Goal: Connect with others: Connect with others

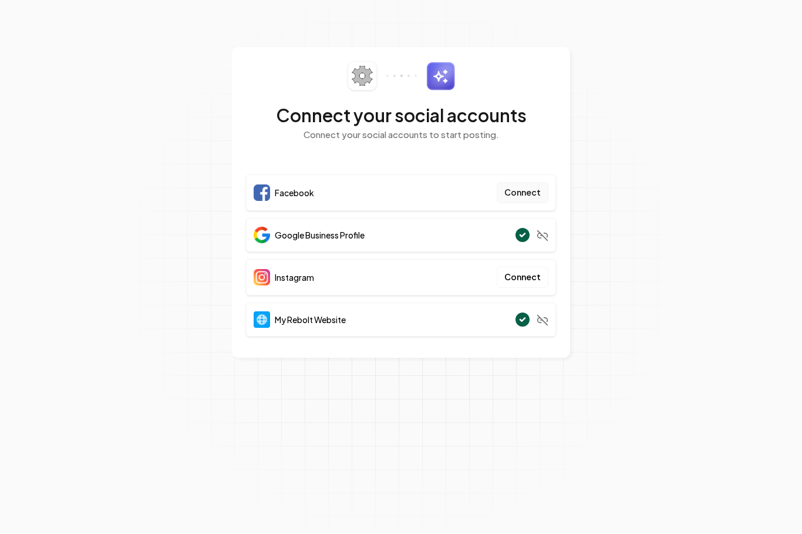
click at [520, 194] on button "Connect" at bounding box center [523, 192] width 52 height 21
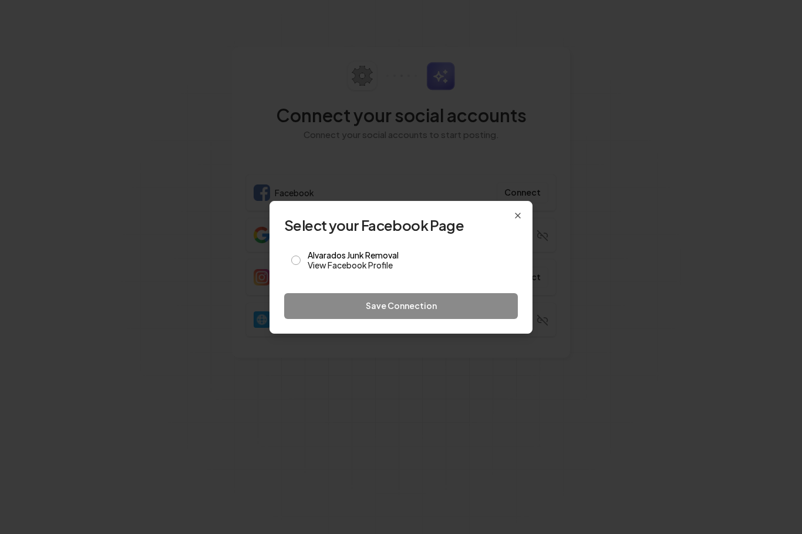
scroll to position [0, 1]
click at [293, 258] on button "Alvarados Junk Removal View Facebook Profile" at bounding box center [295, 260] width 9 height 9
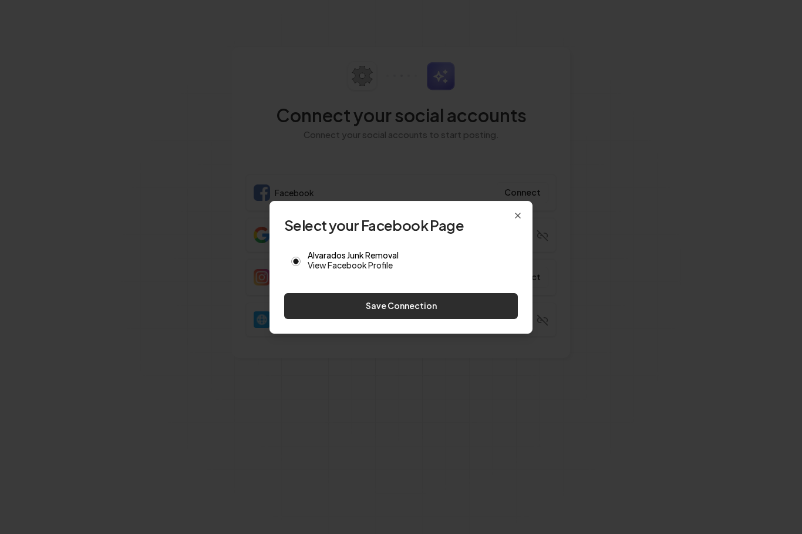
click at [384, 307] on button "Save Connection" at bounding box center [401, 306] width 234 height 26
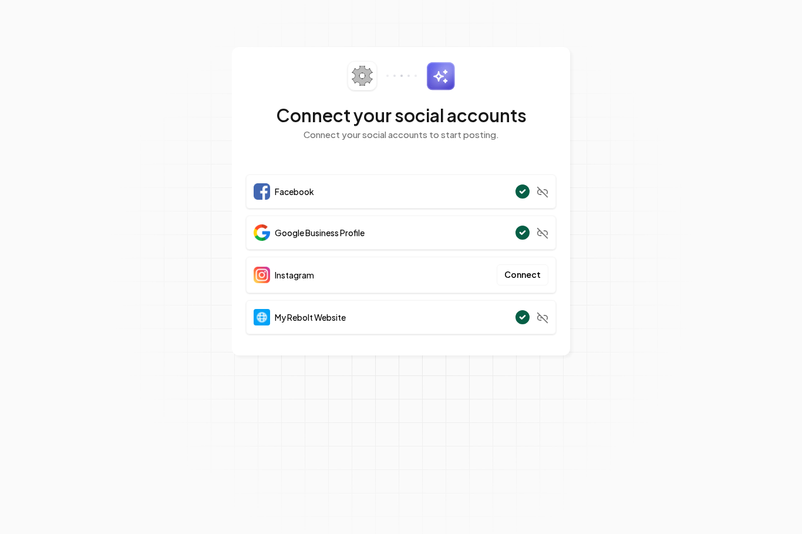
scroll to position [0, 0]
click at [526, 273] on button "Connect" at bounding box center [523, 274] width 52 height 21
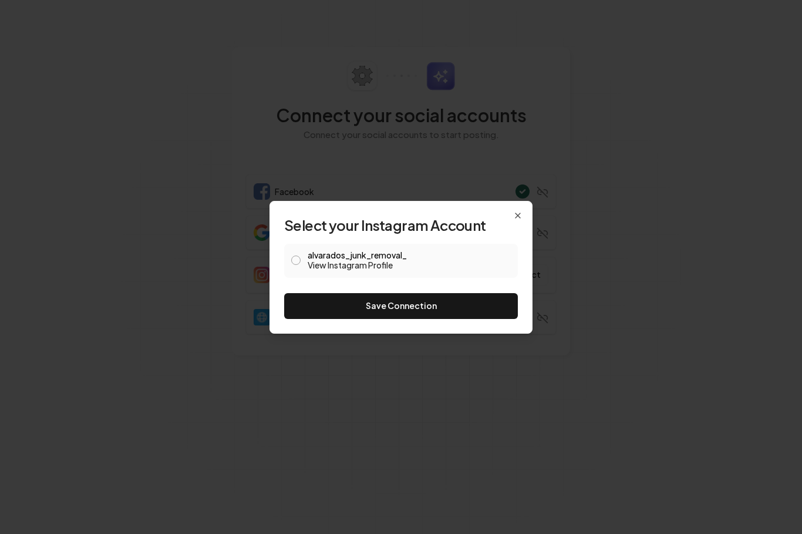
click at [294, 257] on button "alvarados_junk_removal_ View Instagram Profile" at bounding box center [295, 260] width 9 height 9
click at [376, 303] on button "Save Connection" at bounding box center [401, 306] width 234 height 26
